Goal: Task Accomplishment & Management: Manage account settings

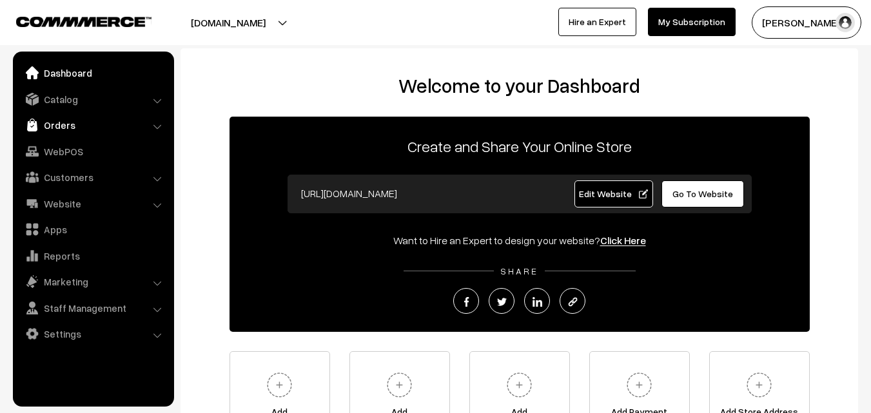
click at [48, 125] on link "Orders" at bounding box center [92, 124] width 153 height 23
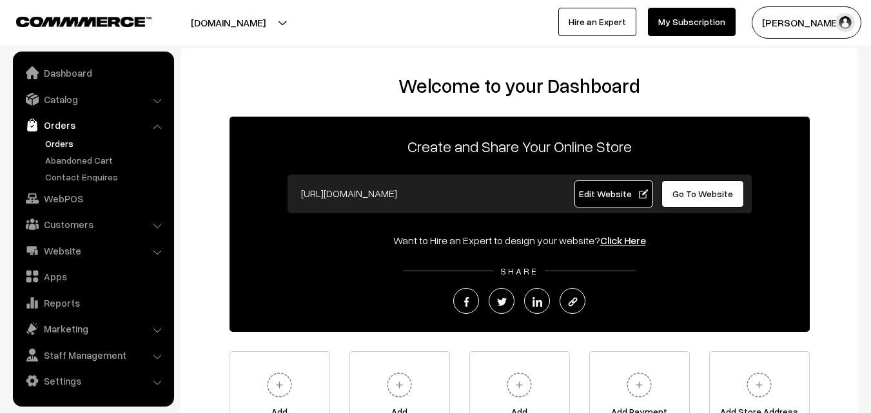
click at [49, 141] on link "Orders" at bounding box center [106, 144] width 128 height 14
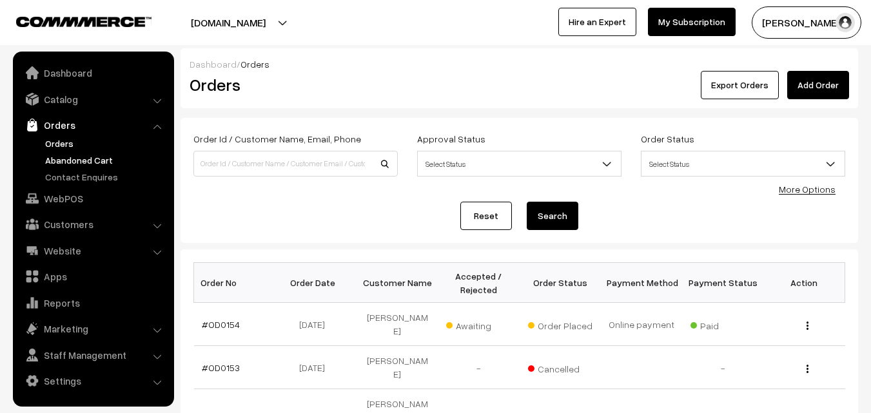
click at [80, 157] on link "Abandoned Cart" at bounding box center [106, 160] width 128 height 14
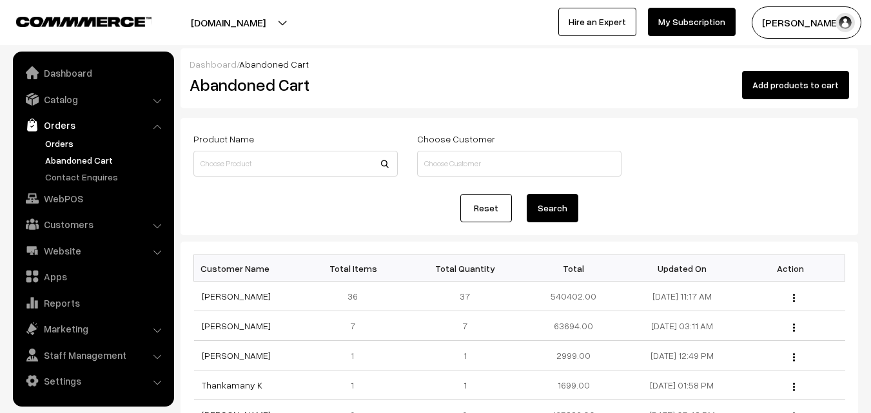
click at [52, 146] on link "Orders" at bounding box center [106, 144] width 128 height 14
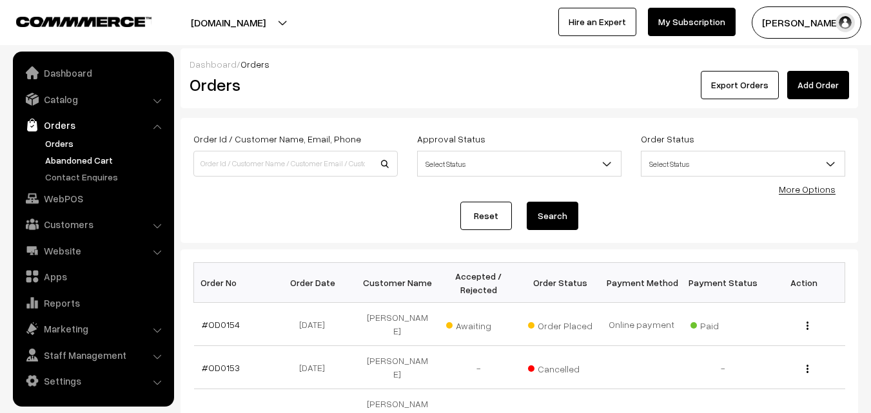
click at [62, 161] on link "Abandoned Cart" at bounding box center [106, 160] width 128 height 14
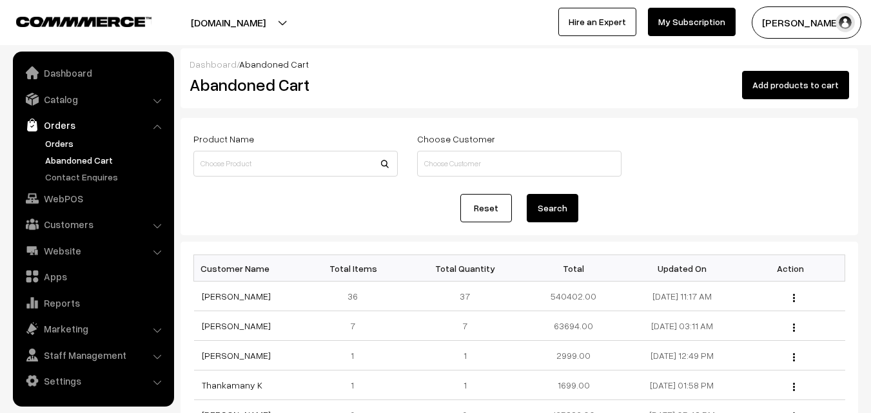
click at [64, 144] on link "Orders" at bounding box center [106, 144] width 128 height 14
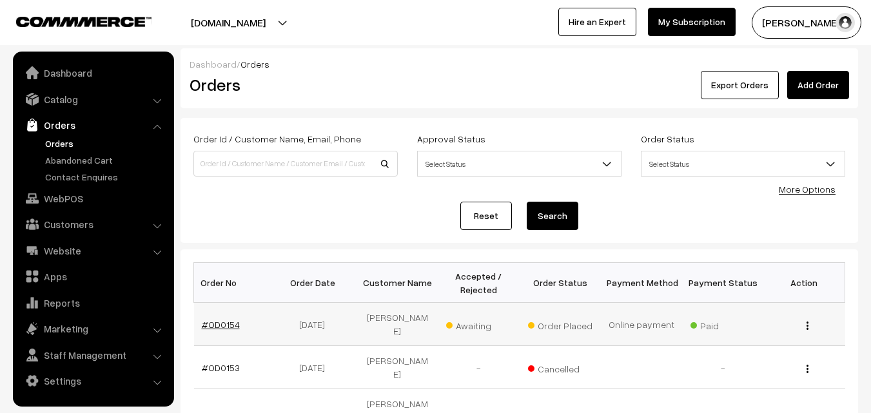
click at [219, 321] on link "#OD0154" at bounding box center [221, 324] width 38 height 11
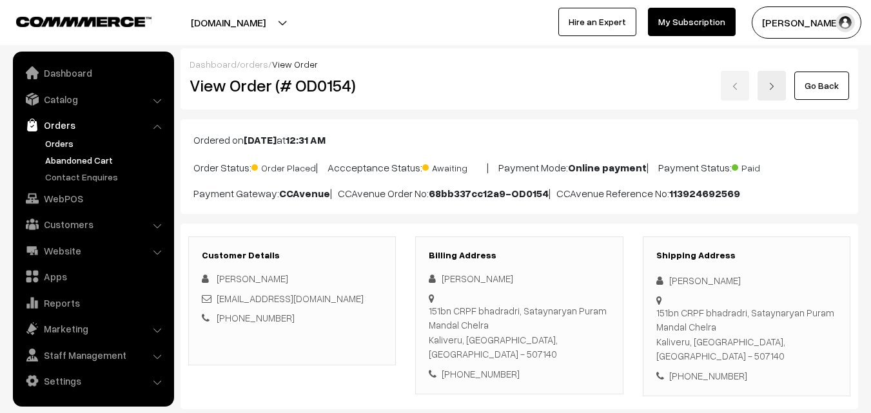
click at [76, 165] on link "Abandoned Cart" at bounding box center [106, 160] width 128 height 14
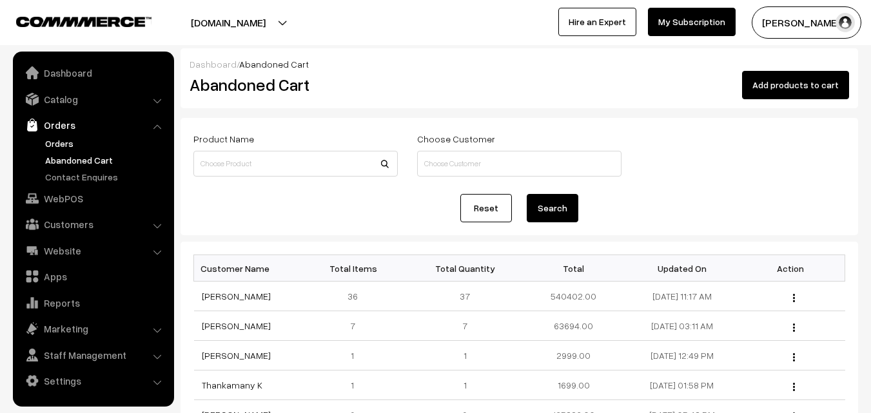
click at [61, 141] on link "Orders" at bounding box center [106, 144] width 128 height 14
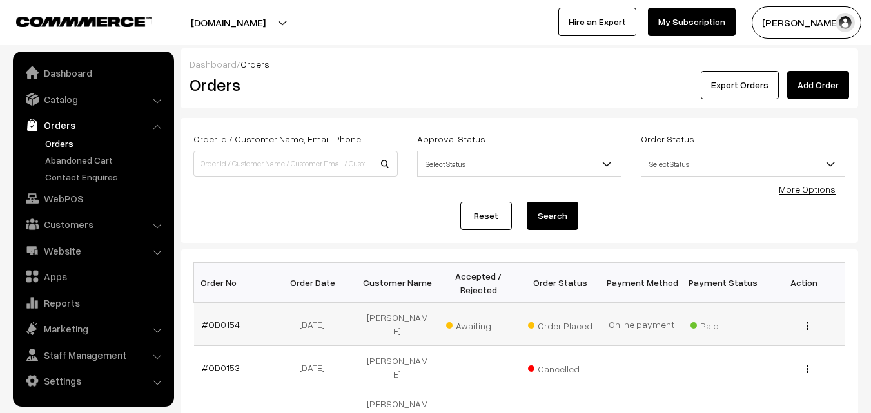
click at [211, 319] on link "#OD0154" at bounding box center [221, 324] width 38 height 11
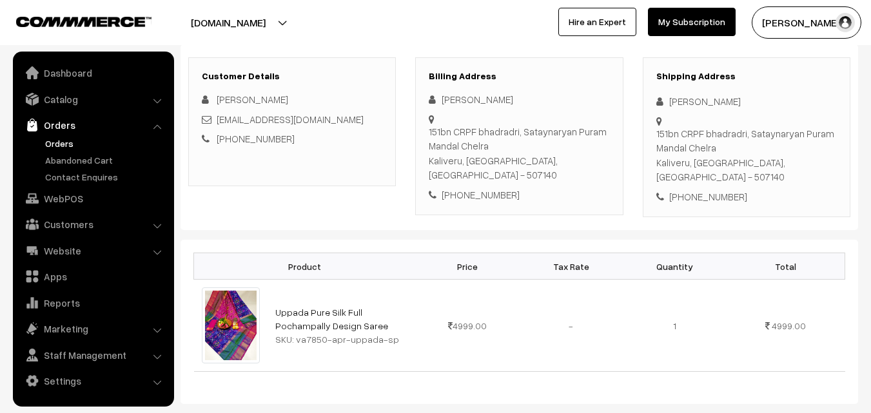
scroll to position [193, 0]
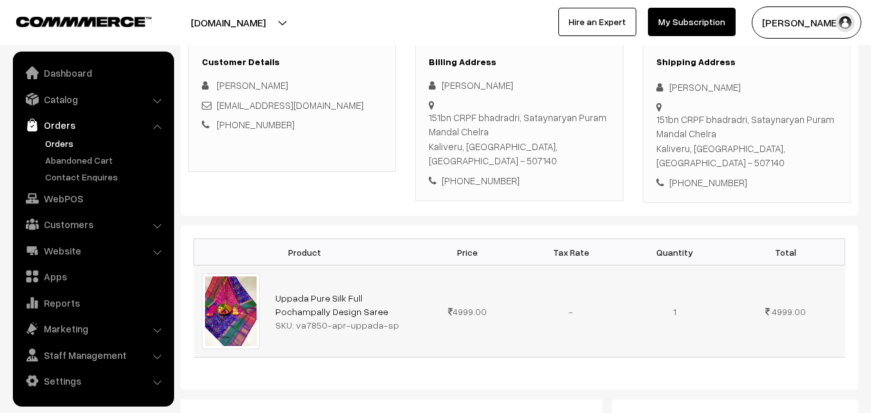
drag, startPoint x: 293, startPoint y: 315, endPoint x: 411, endPoint y: 314, distance: 118.0
click at [411, 314] on td "Uppada Pure Silk Full Pochampally Design Saree SKU: va7850-apr-uppada-sp" at bounding box center [342, 312] width 148 height 92
copy div "va7850-apr-uppada-sp"
click at [69, 102] on link "Catalog" at bounding box center [92, 99] width 153 height 23
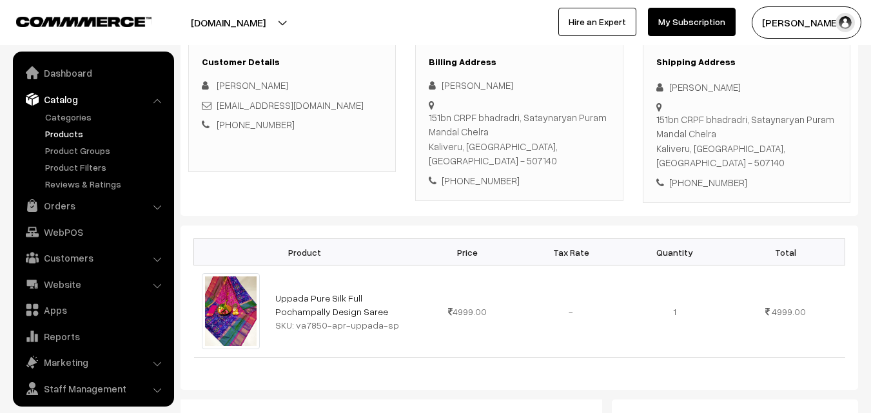
click at [70, 127] on link "Products" at bounding box center [106, 134] width 128 height 14
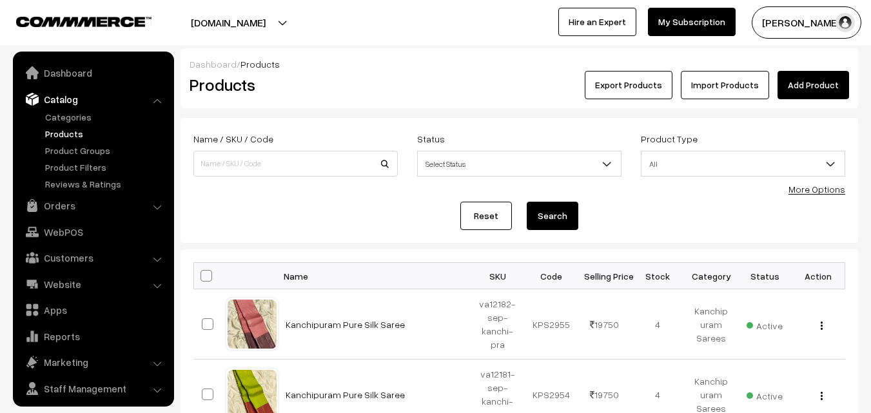
scroll to position [32, 0]
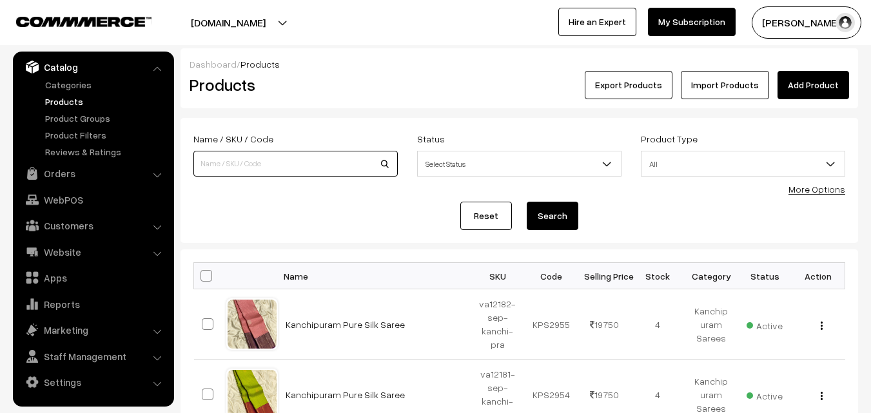
paste input "va7850-apr-uppada-sp"
type input "va7850-apr-uppada-sp"
click at [569, 208] on button "Search" at bounding box center [553, 216] width 52 height 28
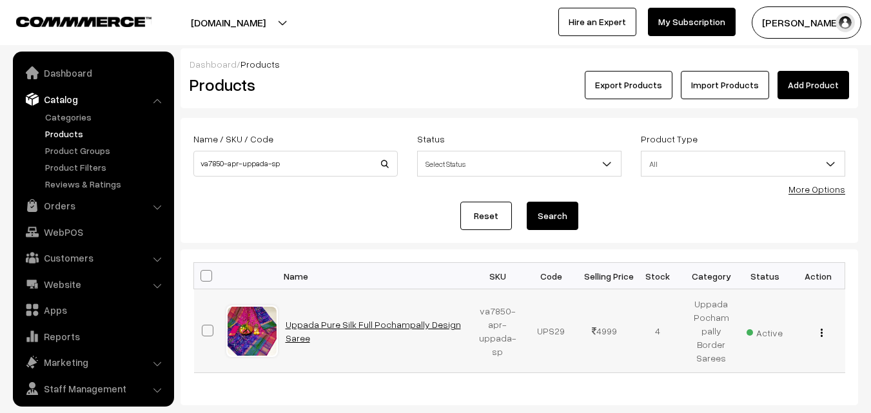
scroll to position [32, 0]
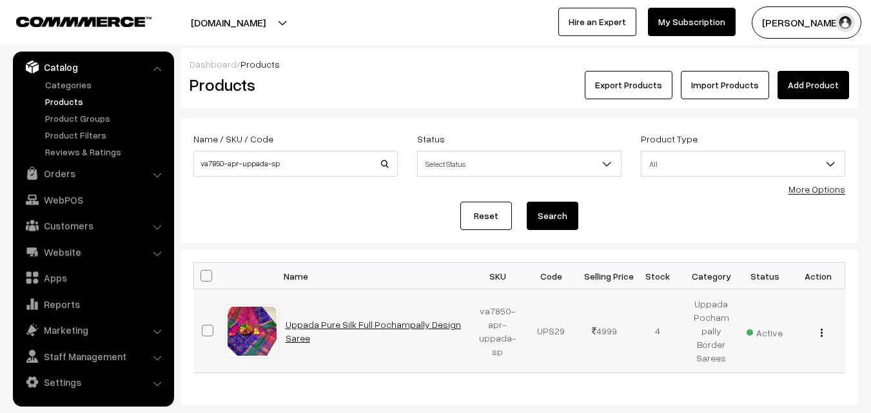
click at [375, 327] on link "Uppada Pure Silk Full Pochampally Design Saree" at bounding box center [373, 331] width 175 height 24
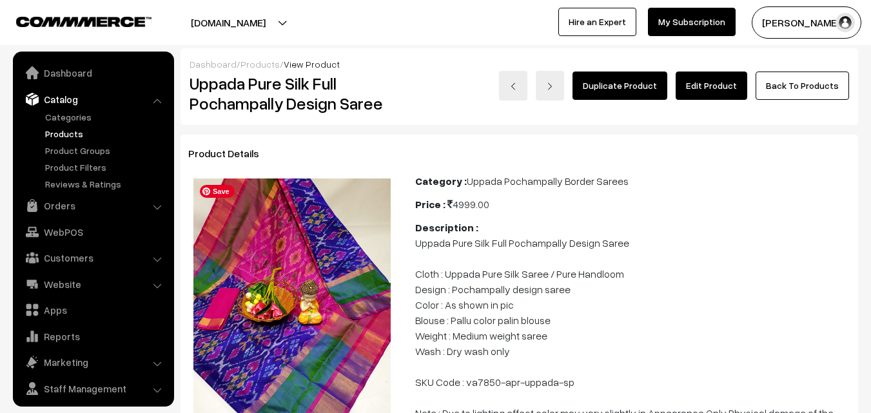
scroll to position [32, 0]
